Goal: Task Accomplishment & Management: Use online tool/utility

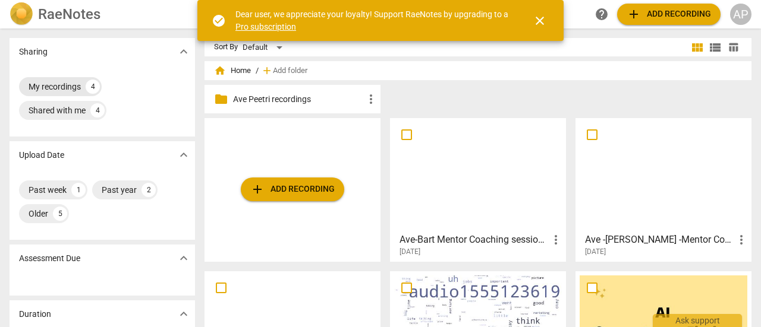
click at [45, 85] on div "My recordings" at bounding box center [55, 87] width 52 height 12
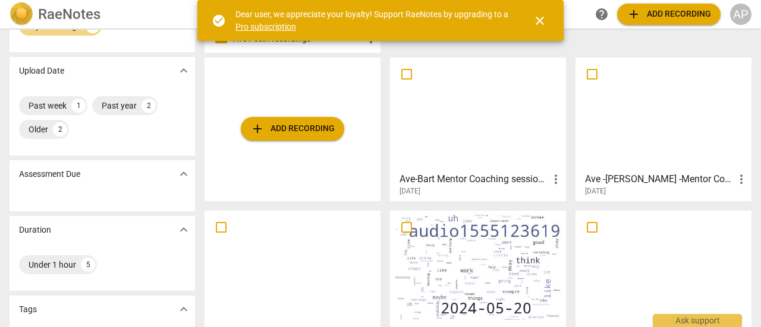
scroll to position [59, 0]
click at [642, 141] on div at bounding box center [663, 115] width 168 height 105
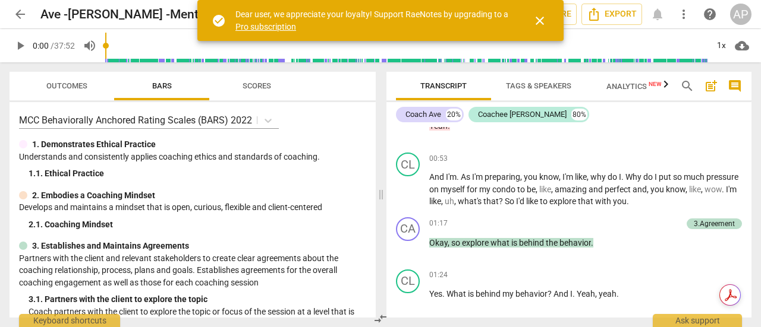
scroll to position [474, 0]
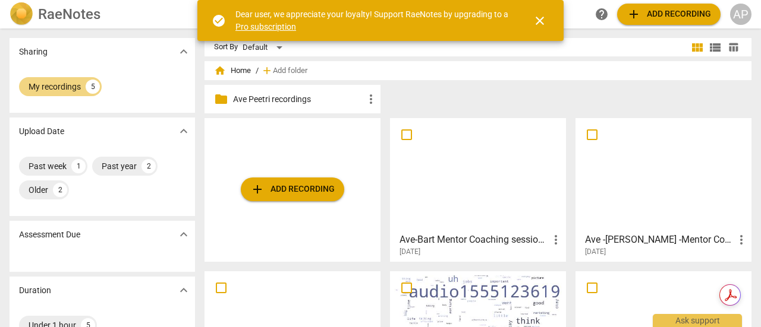
click at [452, 197] on div at bounding box center [478, 174] width 168 height 105
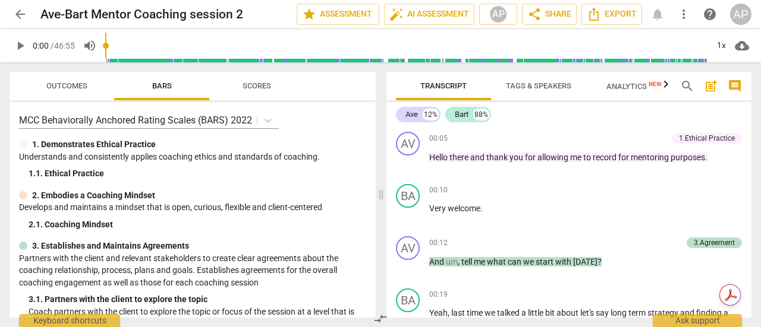
click at [747, 113] on div "Ave 12% Bart 88% AV play_arrow pause 00:05 + Add competency 1.Ethical Practice …" at bounding box center [568, 210] width 365 height 216
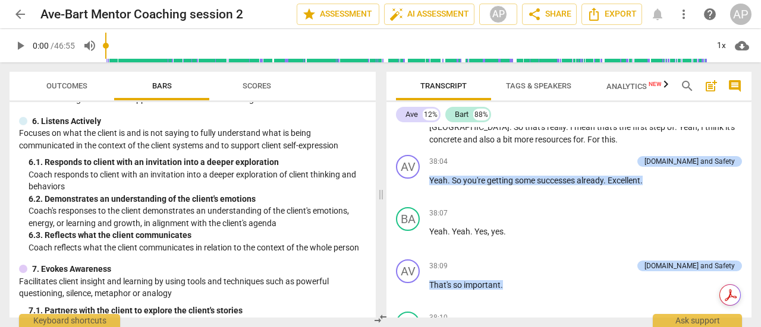
scroll to position [617, 0]
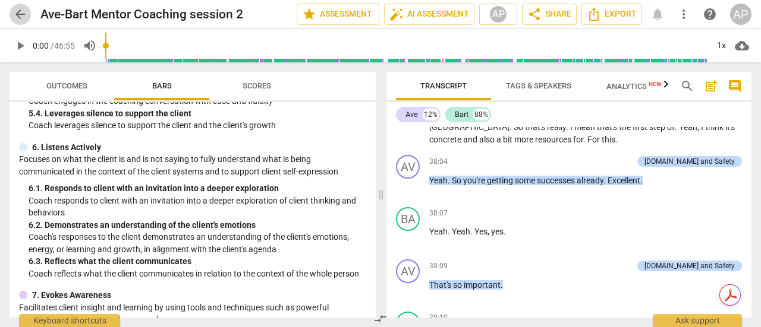
click at [20, 13] on span "arrow_back" at bounding box center [20, 14] width 14 height 14
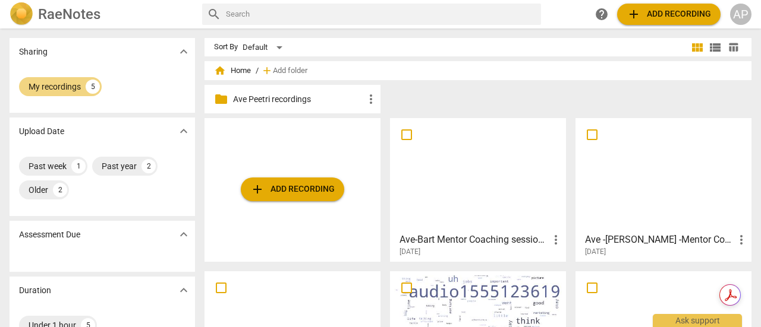
click at [643, 195] on div at bounding box center [663, 174] width 168 height 105
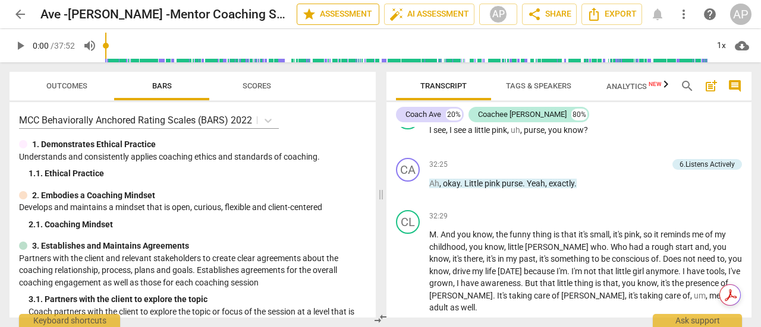
scroll to position [10393, 0]
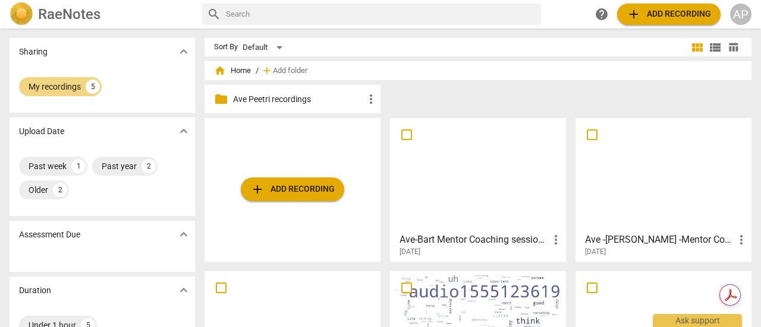
click at [484, 212] on div at bounding box center [478, 174] width 168 height 105
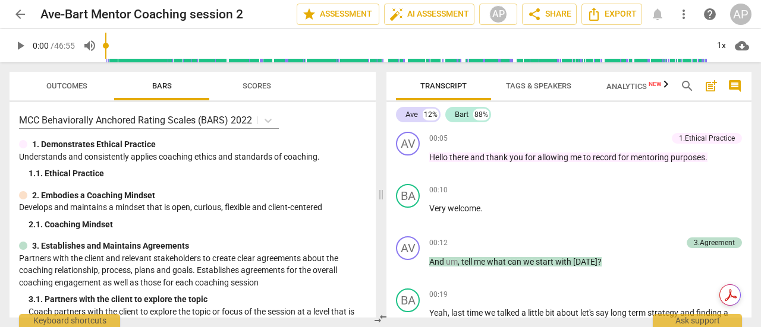
click at [724, 103] on div "Ave 12% Bart 88% AV play_arrow pause 00:05 + Add competency 1.Ethical Practice …" at bounding box center [568, 210] width 365 height 216
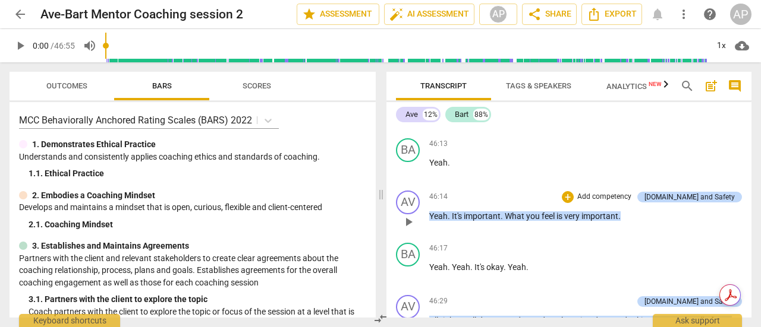
scroll to position [11467, 0]
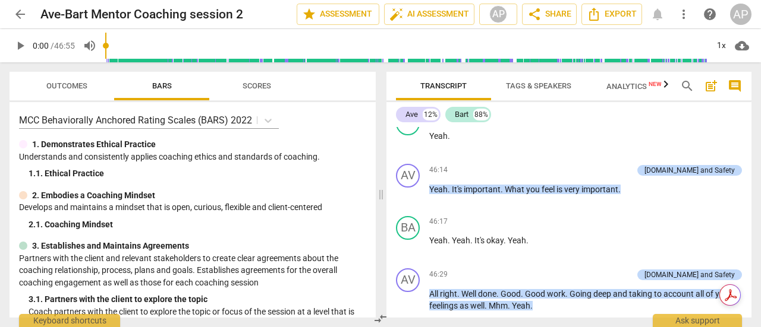
click at [17, 11] on span "arrow_back" at bounding box center [20, 14] width 14 height 14
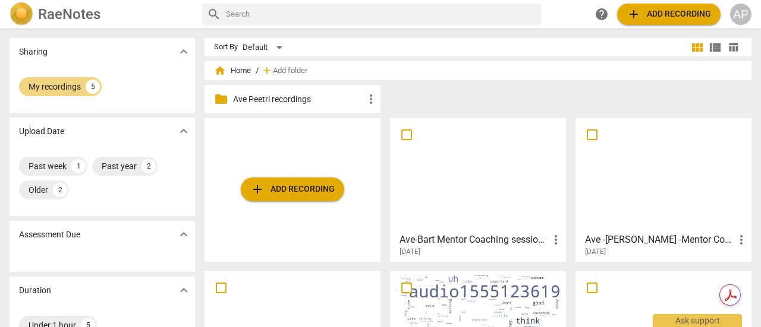
click at [623, 199] on div at bounding box center [663, 174] width 168 height 105
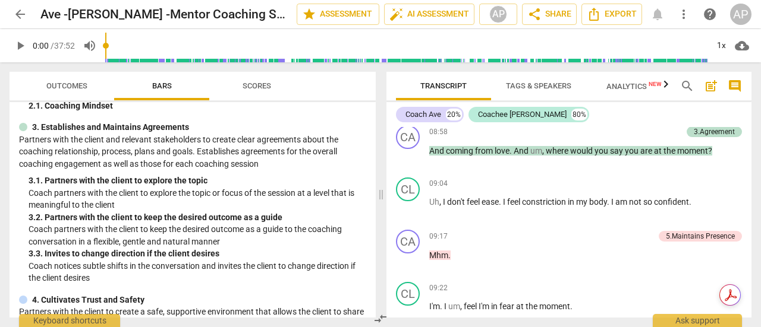
scroll to position [2790, 0]
